Goal: Information Seeking & Learning: Check status

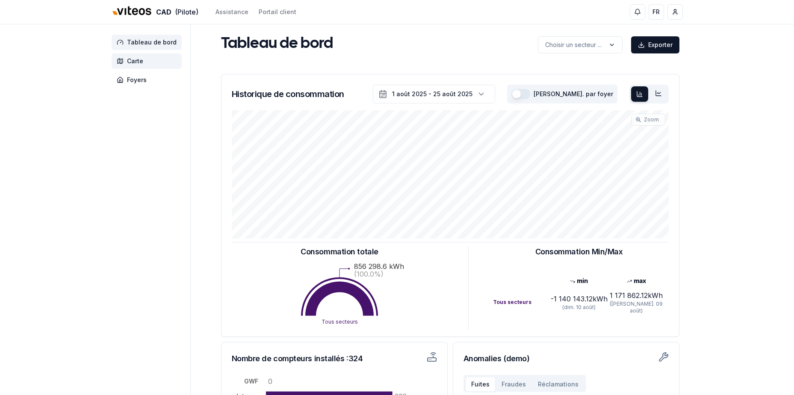
click at [131, 61] on span "Carte" at bounding box center [135, 61] width 16 height 9
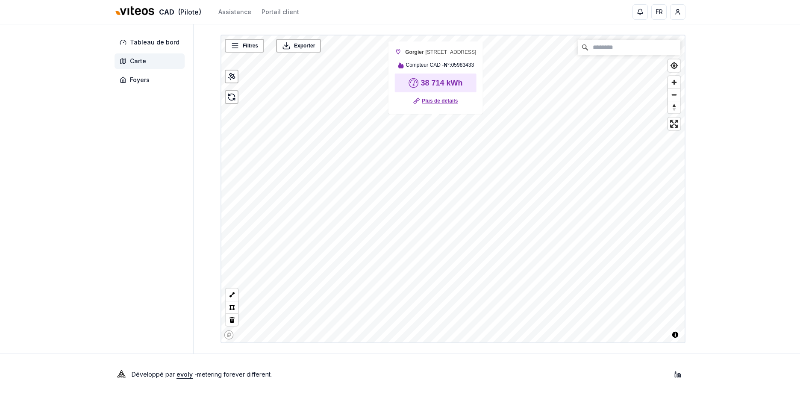
click at [440, 101] on link "Plus de détails" at bounding box center [440, 101] width 36 height 9
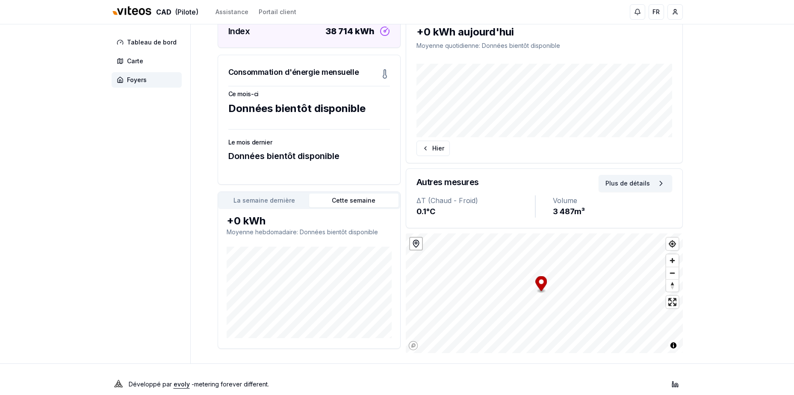
scroll to position [128, 0]
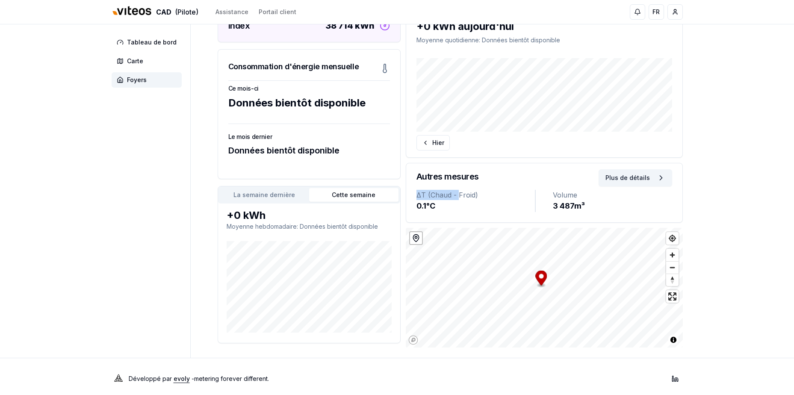
drag, startPoint x: 447, startPoint y: 197, endPoint x: 411, endPoint y: 195, distance: 35.5
click at [411, 195] on div "ΔT (Chaud - Froid) 0.1 °C Volume 3 487 m³" at bounding box center [544, 206] width 276 height 32
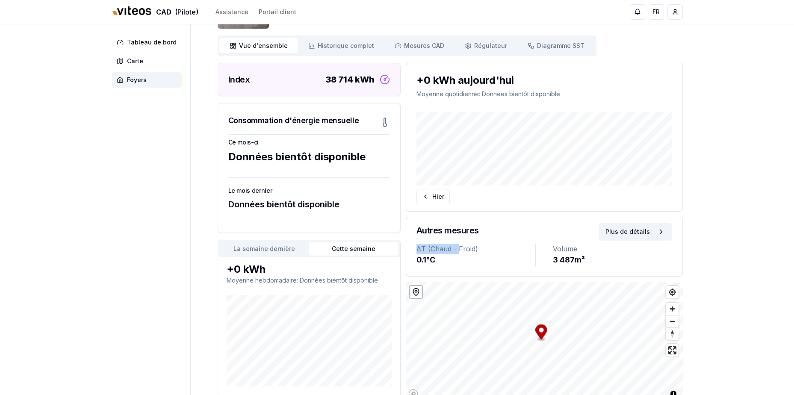
scroll to position [43, 0]
